Goal: Task Accomplishment & Management: Manage account settings

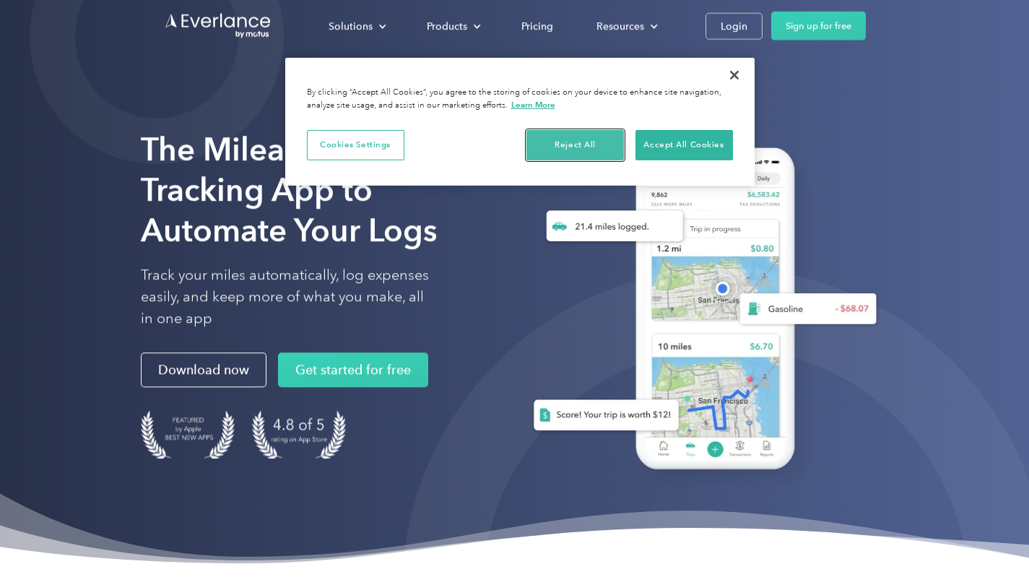
click at [574, 147] on button "Reject All" at bounding box center [576, 145] width 98 height 30
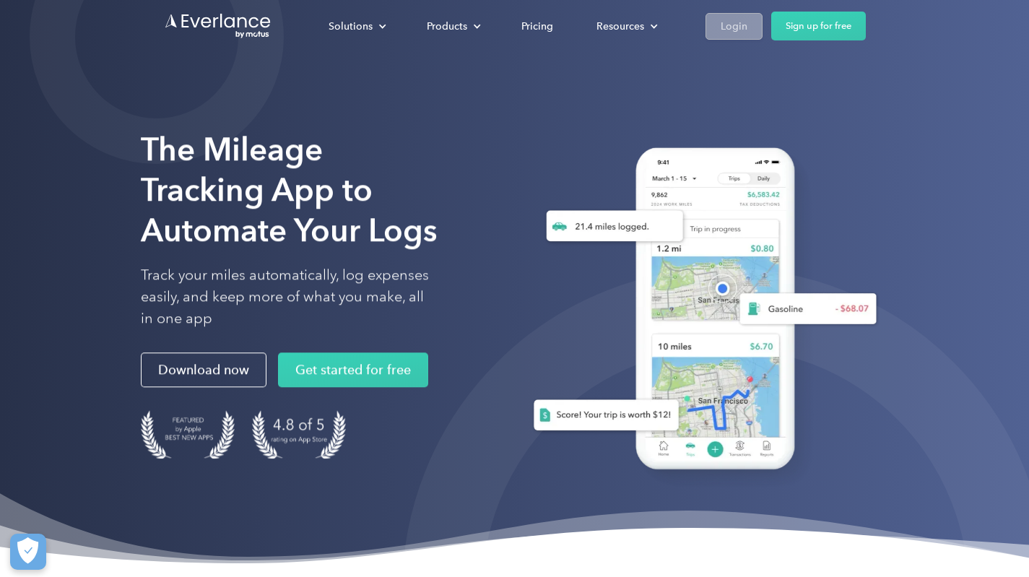
click at [735, 33] on div "Login" at bounding box center [734, 26] width 27 height 18
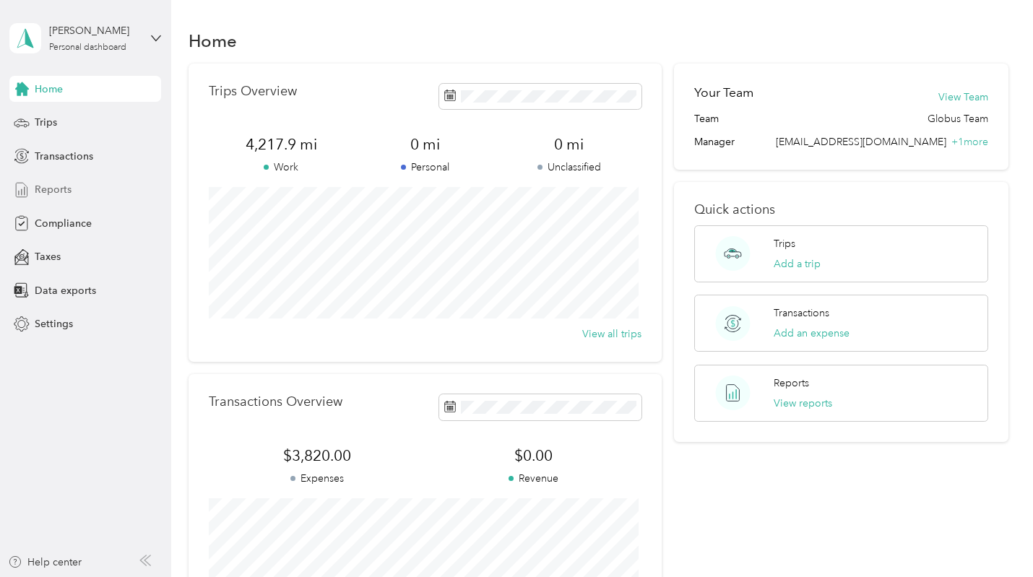
click at [74, 185] on div "Reports" at bounding box center [85, 190] width 152 height 26
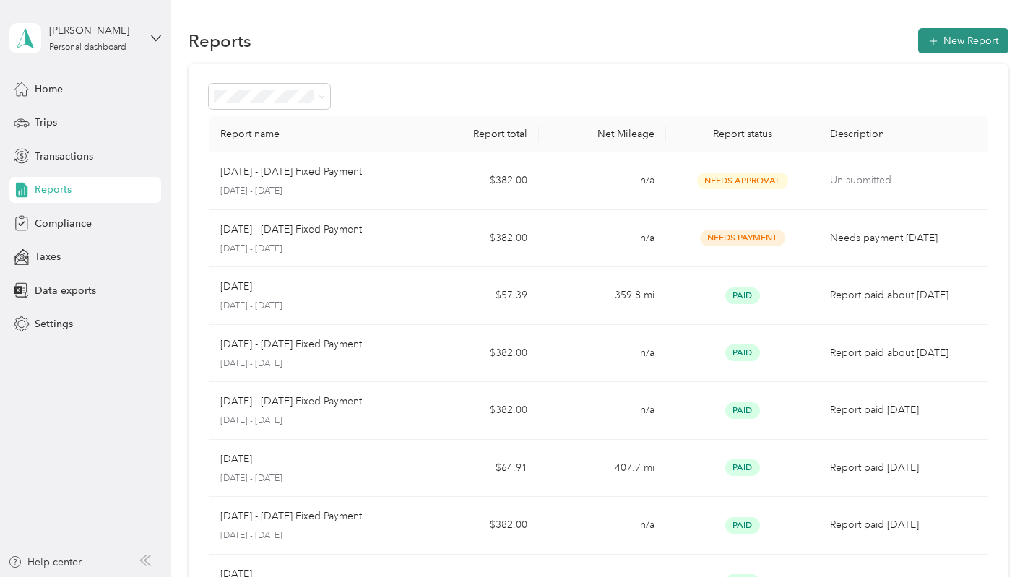
click at [959, 40] on button "New Report" at bounding box center [963, 40] width 90 height 25
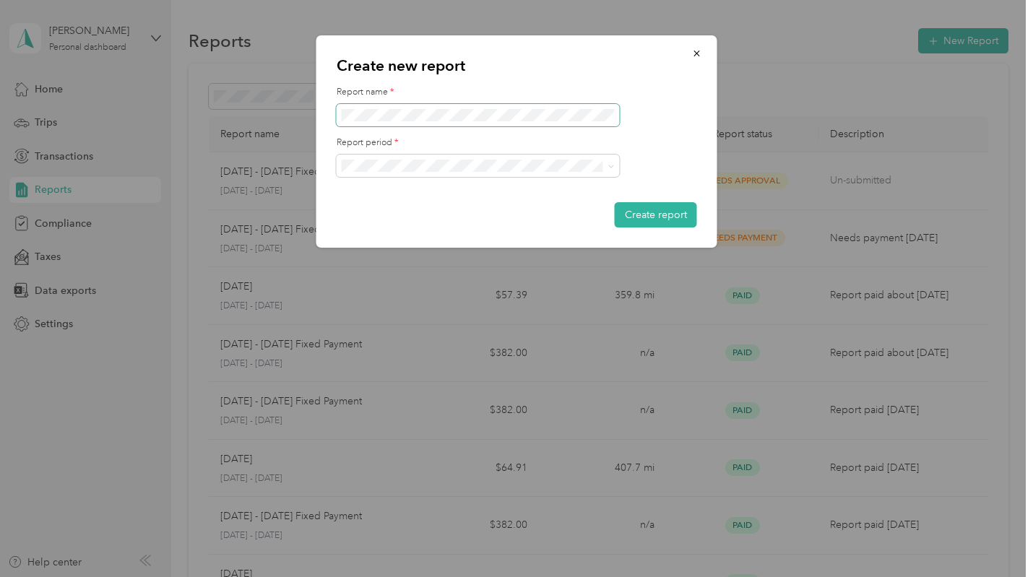
click at [490, 107] on span at bounding box center [478, 115] width 283 height 23
click at [646, 209] on button "Create report" at bounding box center [656, 214] width 82 height 25
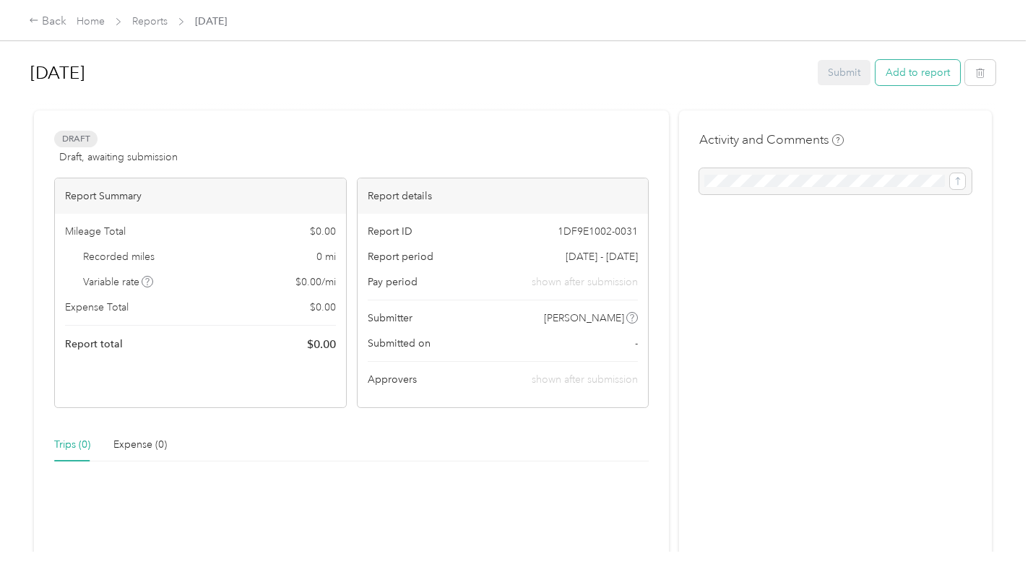
click at [919, 72] on button "Add to report" at bounding box center [917, 72] width 85 height 25
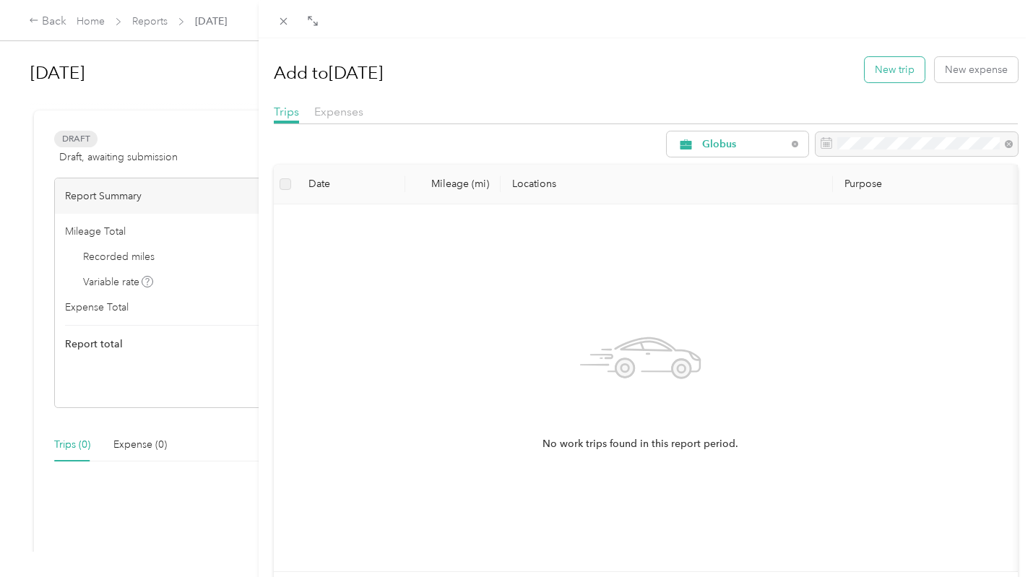
click at [886, 70] on button "New trip" at bounding box center [895, 69] width 60 height 25
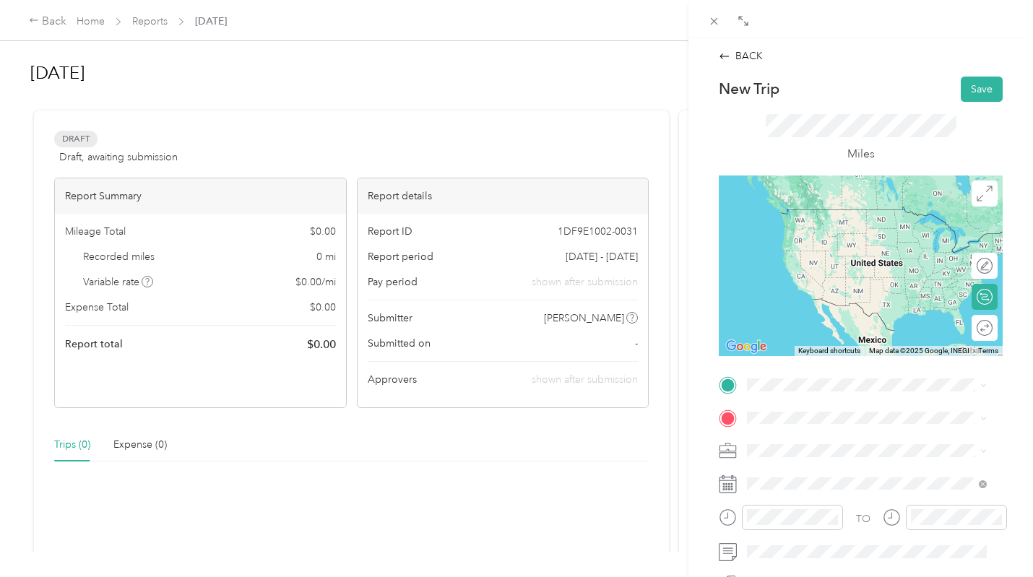
click at [787, 235] on span "1903 Howth Avenue, Houston, Texas, United States" at bounding box center [869, 235] width 191 height 27
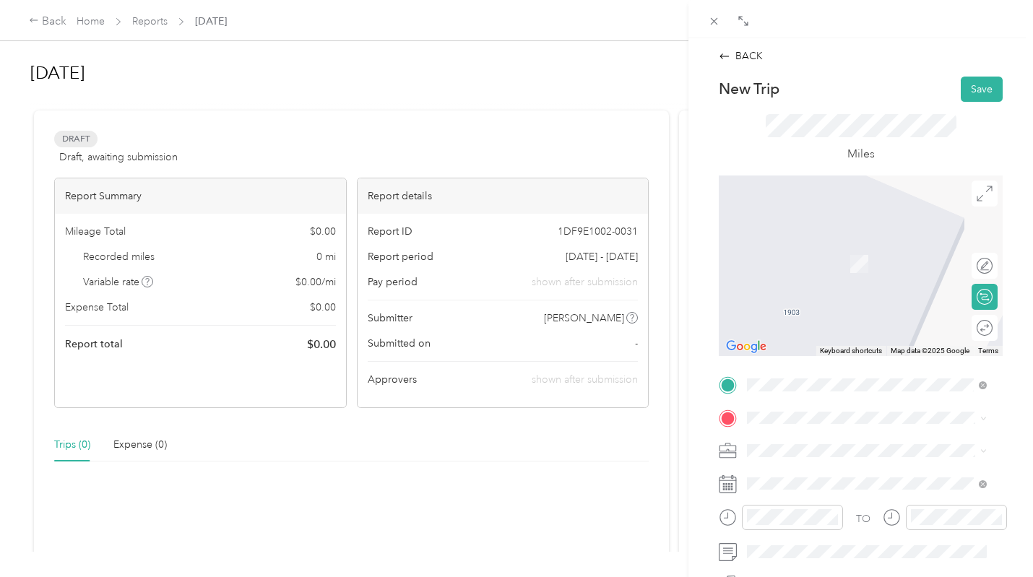
click at [812, 380] on span "15800 John F Kennedy Blvd, Houston, Texas, United States" at bounding box center [860, 390] width 172 height 27
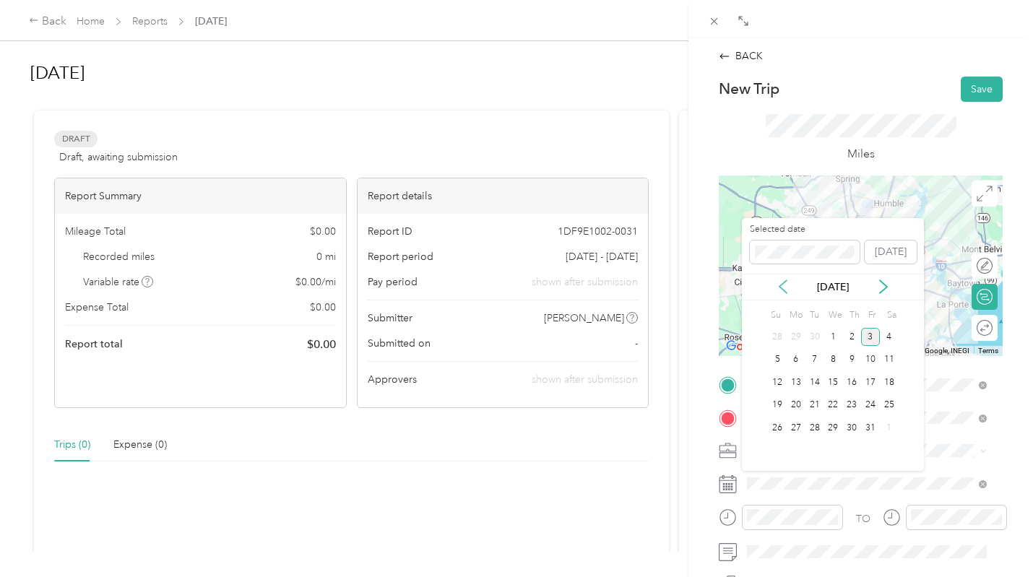
click at [783, 293] on icon at bounding box center [783, 287] width 14 height 14
click at [835, 334] on div "3" at bounding box center [832, 337] width 19 height 18
click at [834, 336] on div "3" at bounding box center [832, 337] width 19 height 18
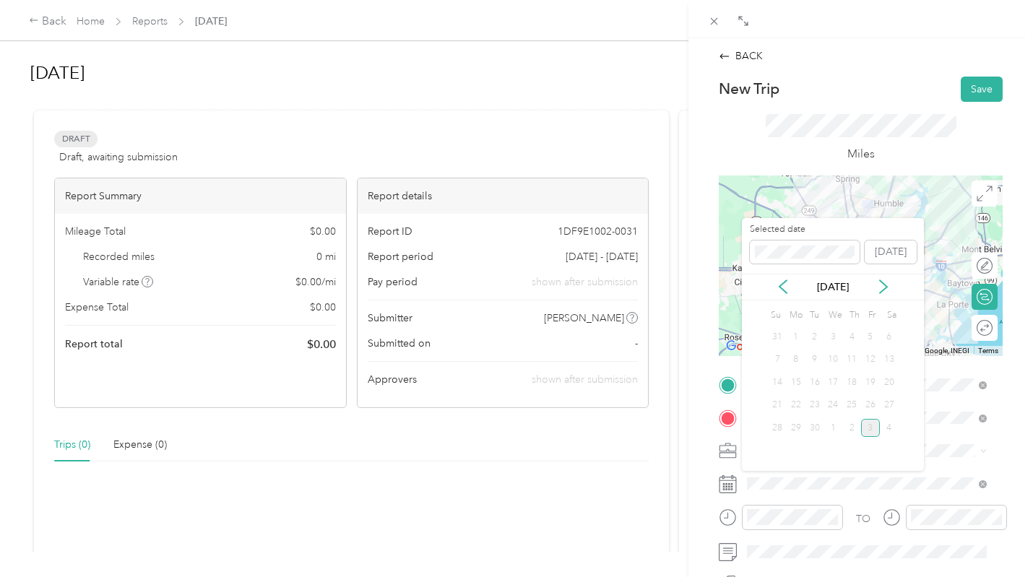
click at [837, 371] on div "10" at bounding box center [832, 359] width 19 height 23
click at [829, 333] on div "3" at bounding box center [832, 337] width 19 height 18
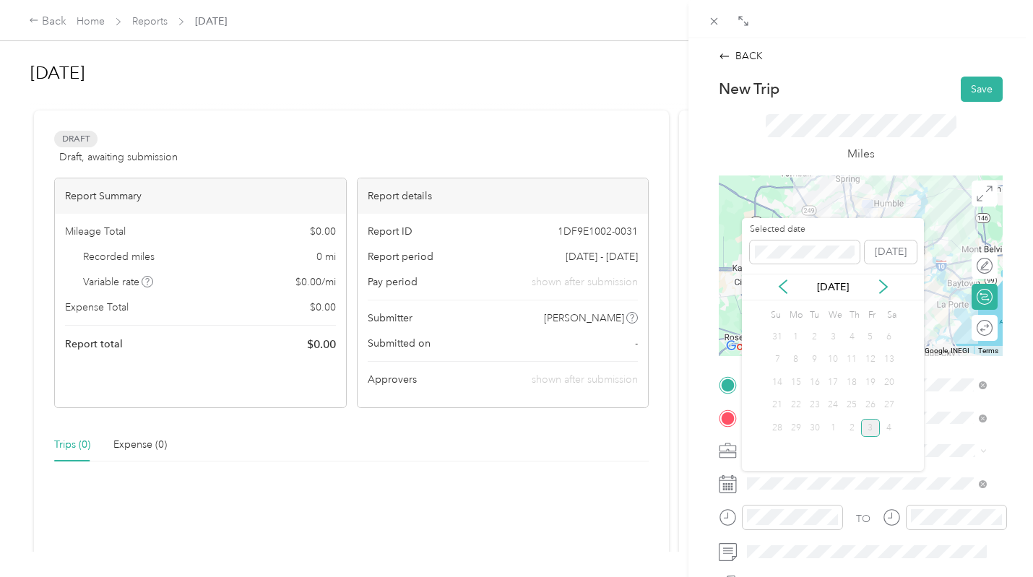
click at [829, 332] on div "3" at bounding box center [832, 337] width 19 height 18
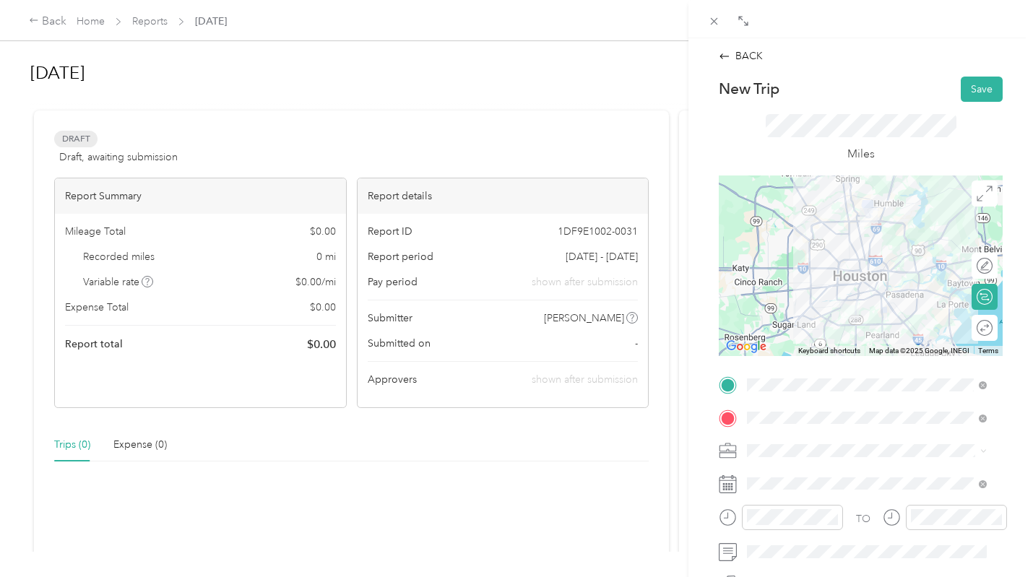
click at [713, 450] on form "New Trip Save This trip cannot be edited because it is either under review, app…" at bounding box center [861, 400] width 314 height 646
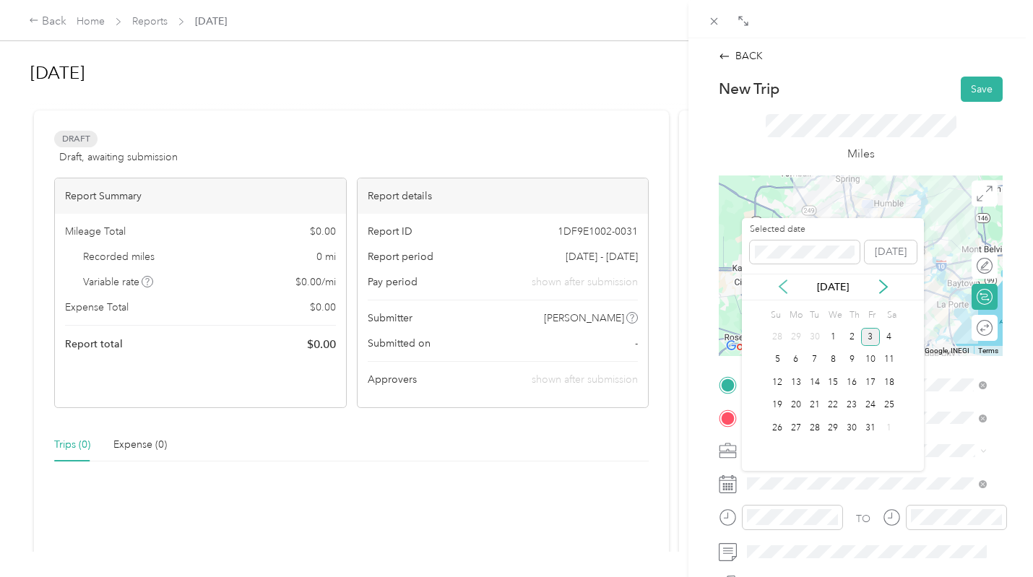
click at [785, 283] on icon at bounding box center [783, 287] width 14 height 14
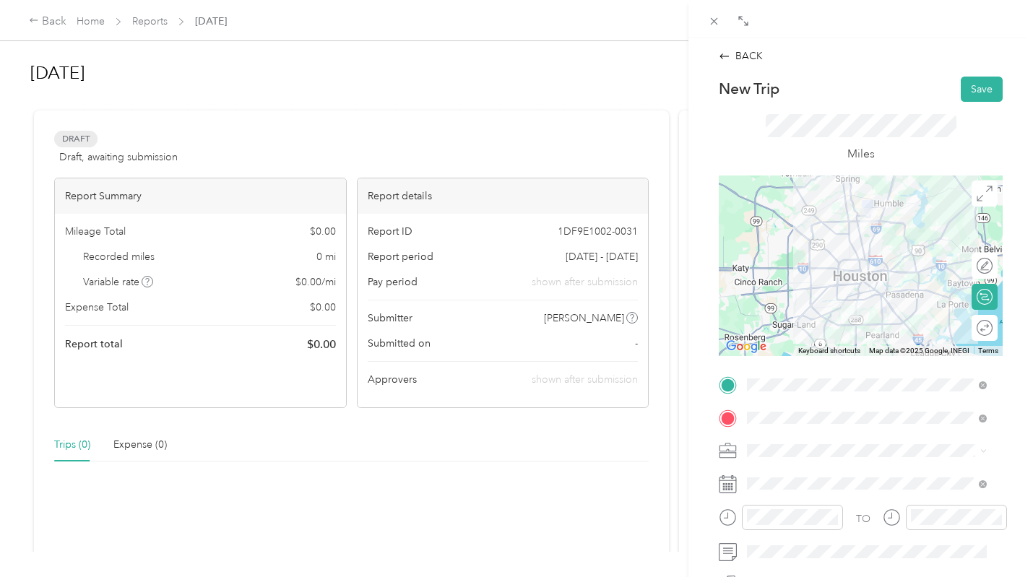
click at [660, 345] on div "BACK New Trip Save This trip cannot be edited because it is either under review…" at bounding box center [516, 288] width 1033 height 577
